Goal: Find specific page/section: Find specific page/section

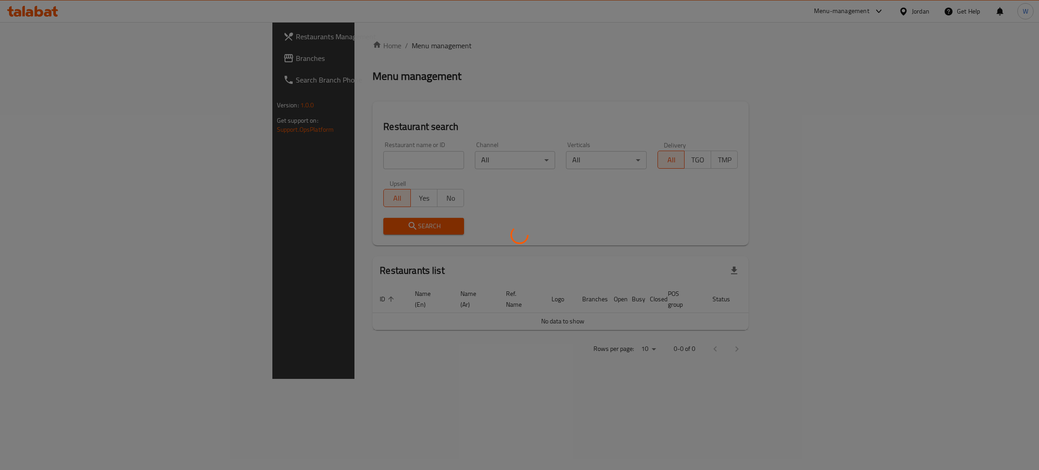
click at [302, 161] on div at bounding box center [519, 235] width 1039 height 470
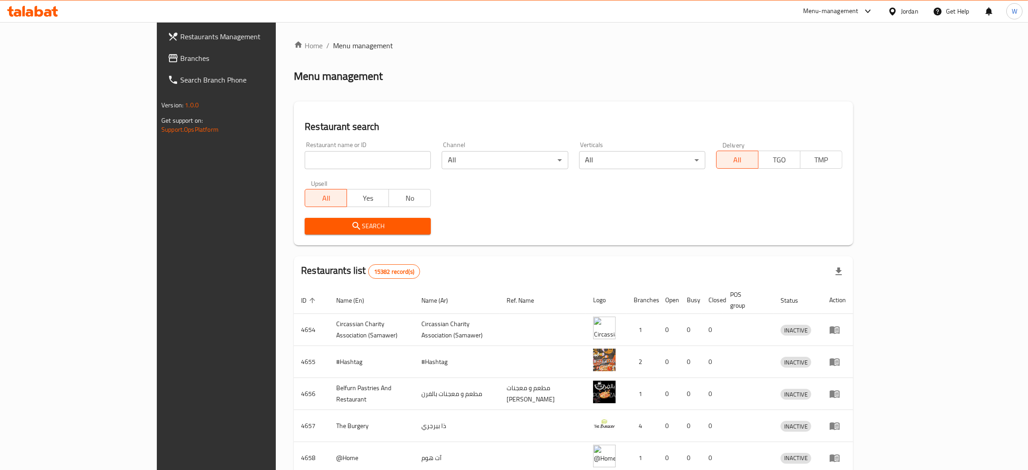
click at [305, 161] on input "search" at bounding box center [368, 160] width 126 height 18
type input "[GEOGRAPHIC_DATA]"
click button "Search" at bounding box center [368, 226] width 126 height 17
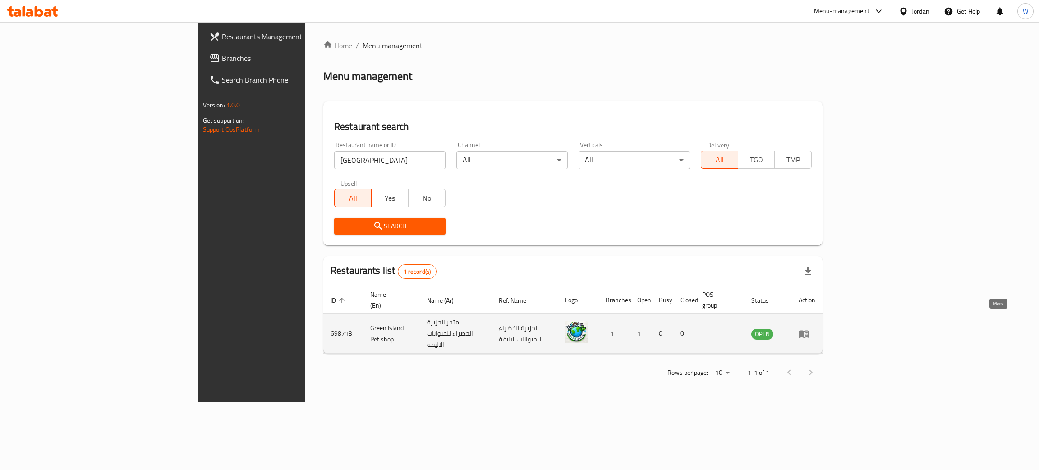
click at [809, 328] on icon "enhanced table" at bounding box center [803, 333] width 11 height 11
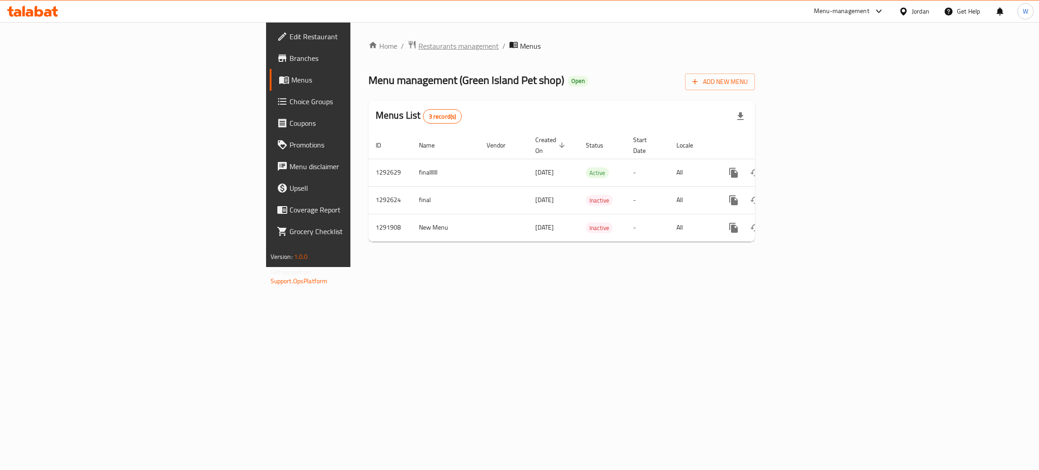
click at [418, 43] on span "Restaurants management" at bounding box center [458, 46] width 80 height 11
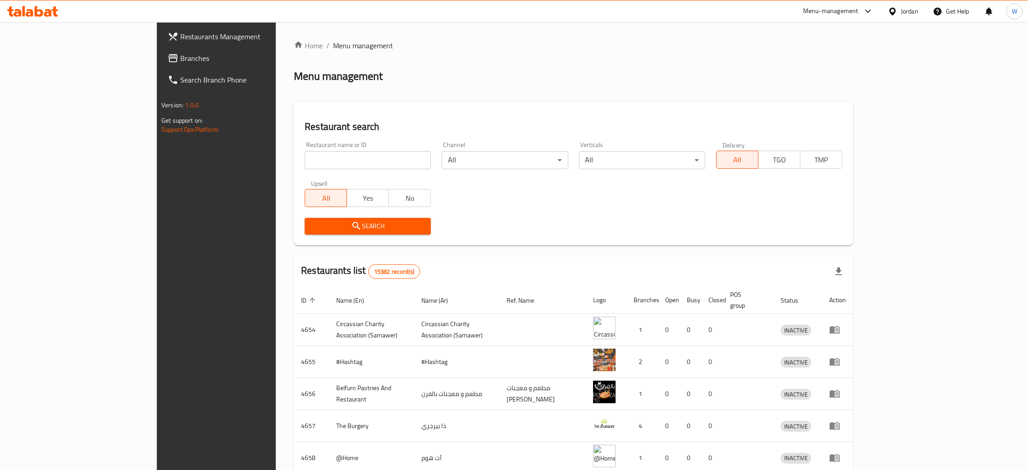
click at [275, 161] on div at bounding box center [514, 235] width 1028 height 470
click at [305, 157] on input "search" at bounding box center [368, 160] width 126 height 18
type input "ل"
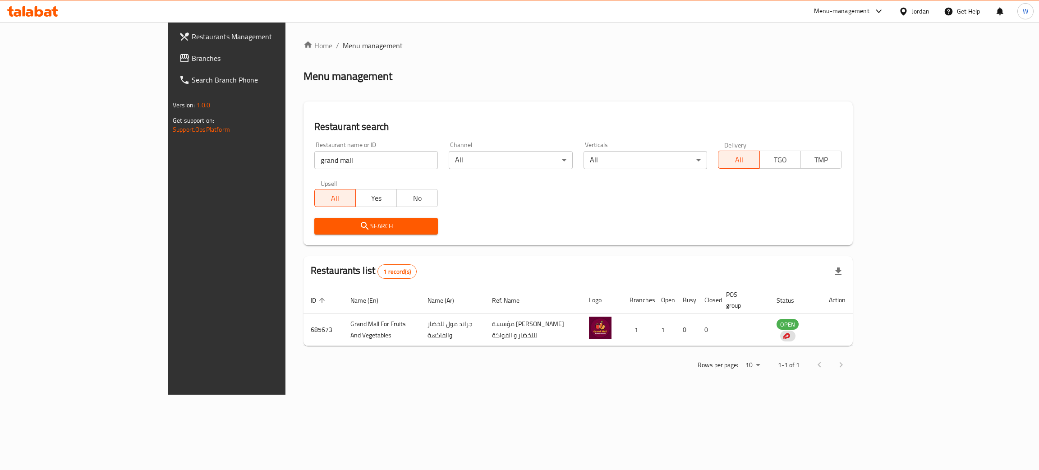
click at [321, 227] on span "Search" at bounding box center [376, 225] width 110 height 11
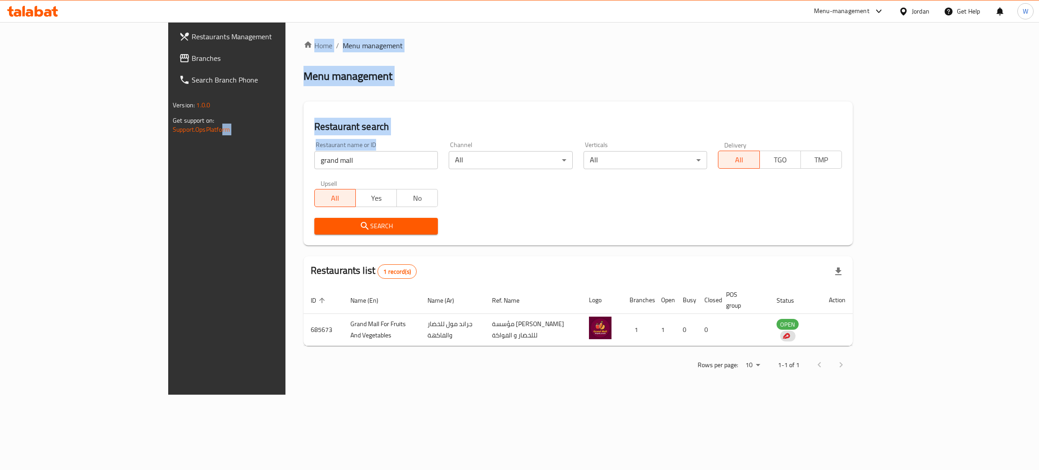
drag, startPoint x: 230, startPoint y: 183, endPoint x: 0, endPoint y: 185, distance: 230.4
click at [168, 186] on div "Restaurants Management Branches Search Branch Phone Version: 1.0.0 Get support …" at bounding box center [519, 208] width 702 height 372
click at [314, 165] on input "grand mall" at bounding box center [376, 160] width 124 height 18
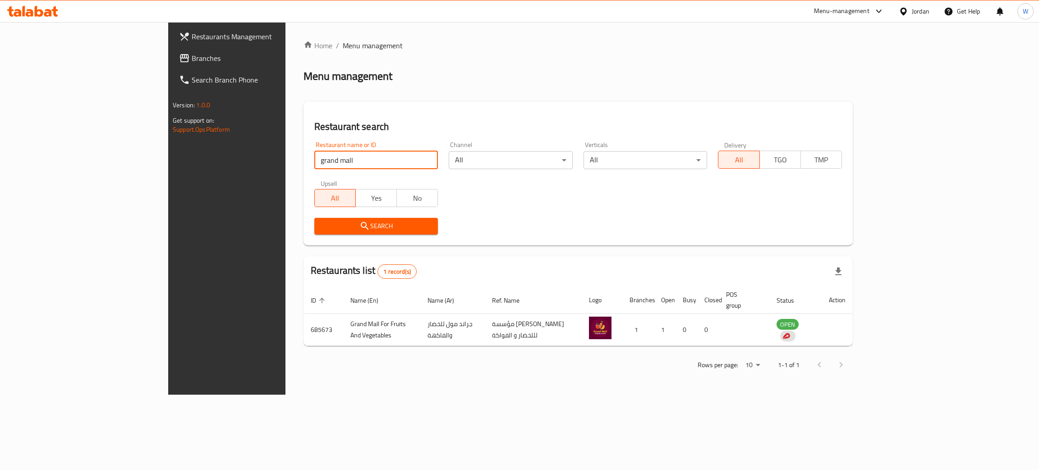
drag, startPoint x: 258, startPoint y: 164, endPoint x: 25, endPoint y: 177, distance: 233.9
click at [168, 178] on div "Restaurants Management Branches Search Branch Phone Version: 1.0.0 Get support …" at bounding box center [519, 208] width 702 height 372
type input "grand mall"
click button "Search" at bounding box center [376, 226] width 124 height 17
click at [192, 32] on span "Restaurants Management" at bounding box center [263, 36] width 143 height 11
